Goal: Task Accomplishment & Management: Manage account settings

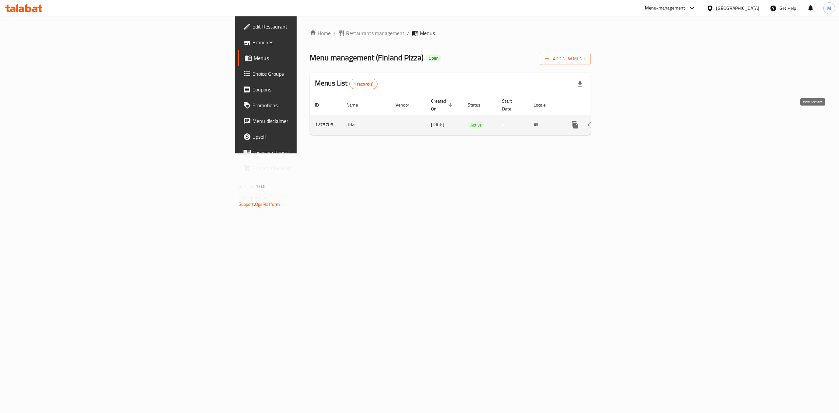
click at [626, 122] on icon "enhanced table" at bounding box center [622, 125] width 8 height 8
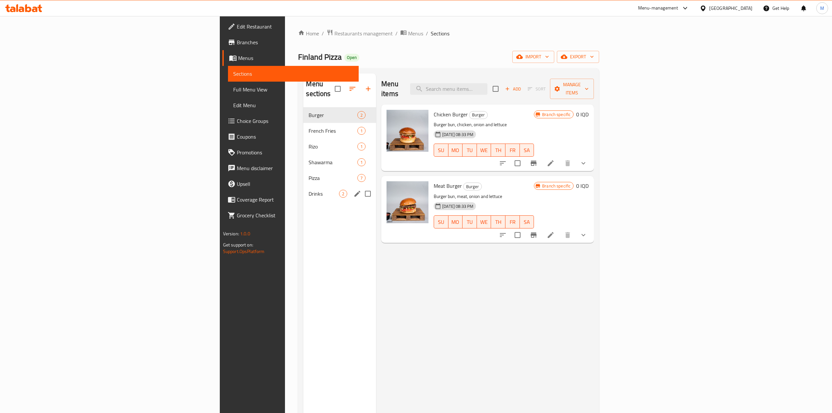
click at [303, 186] on div "Drinks 2" at bounding box center [339, 194] width 73 height 16
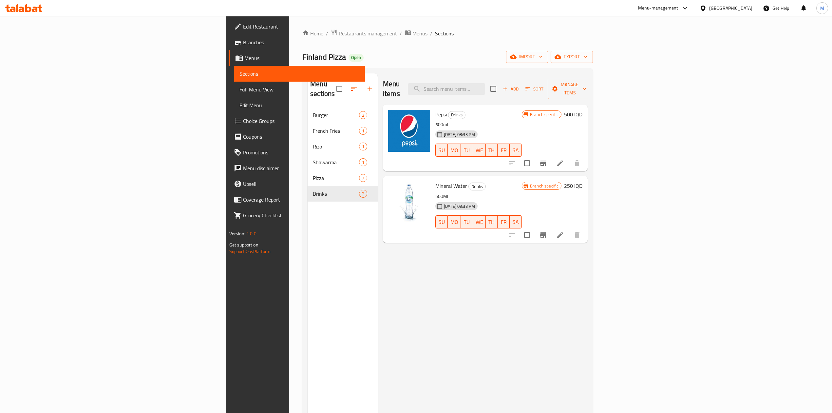
click at [583, 110] on h6 "500 IQD" at bounding box center [573, 114] width 18 height 9
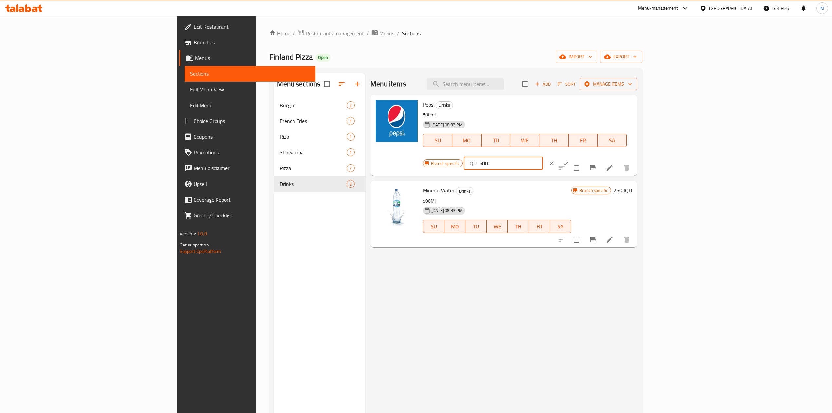
click at [543, 157] on input "500" at bounding box center [511, 163] width 64 height 13
type input "750"
click at [574, 156] on button "ok" at bounding box center [566, 163] width 14 height 14
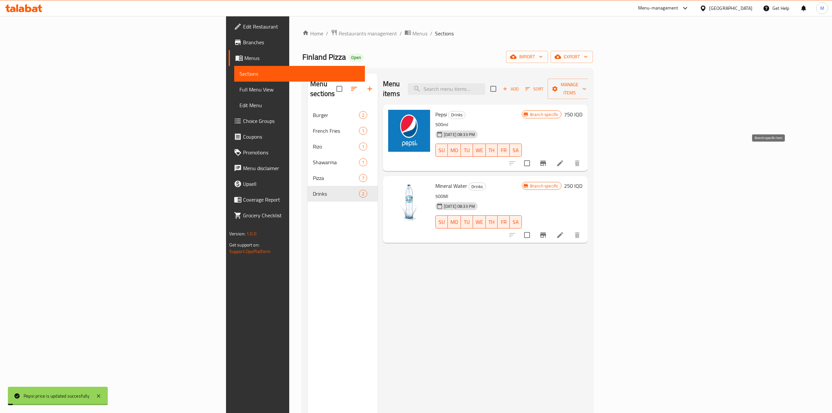
click at [546, 161] on icon "Branch-specific-item" at bounding box center [543, 163] width 6 height 5
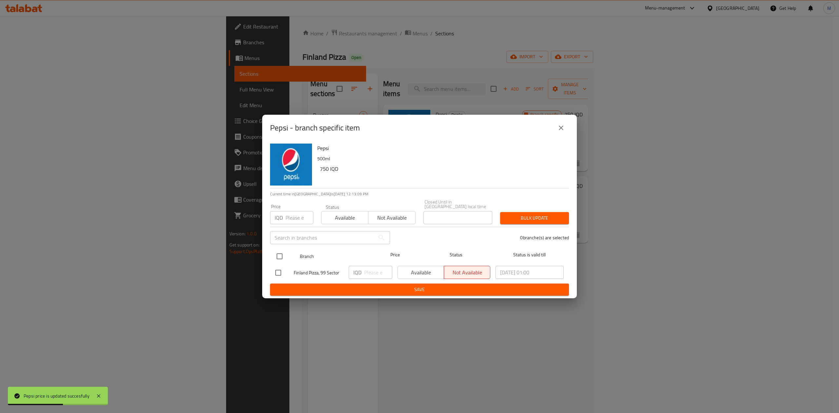
click at [274, 252] on input "checkbox" at bounding box center [280, 256] width 14 height 14
checkbox input "true"
click at [365, 268] on input "number" at bounding box center [378, 272] width 28 height 13
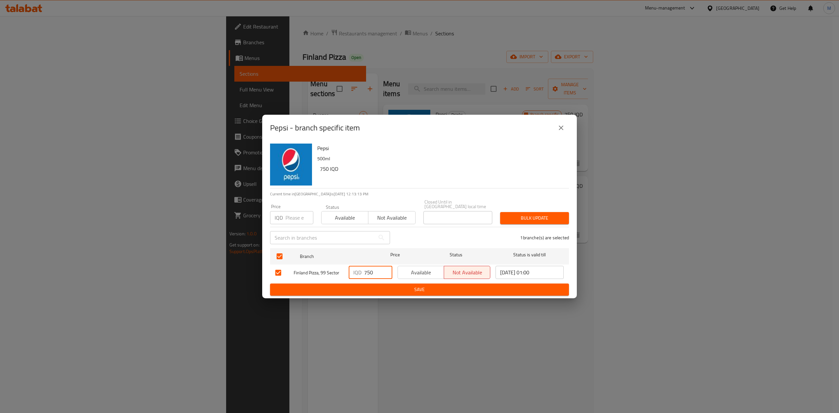
type input "750"
click at [485, 286] on span "Save" at bounding box center [419, 289] width 288 height 8
